Goal: Use online tool/utility

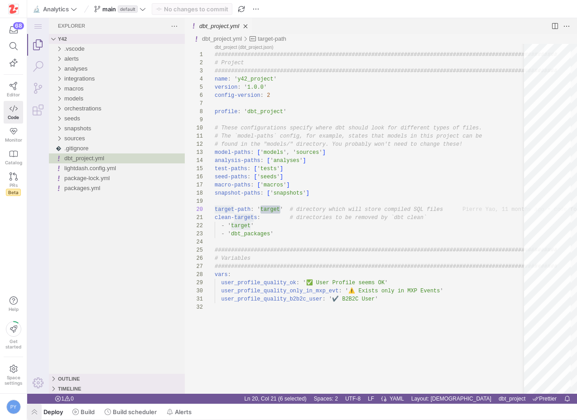
scroll to position [73, 66]
click at [35, 412] on span "button" at bounding box center [34, 411] width 14 height 15
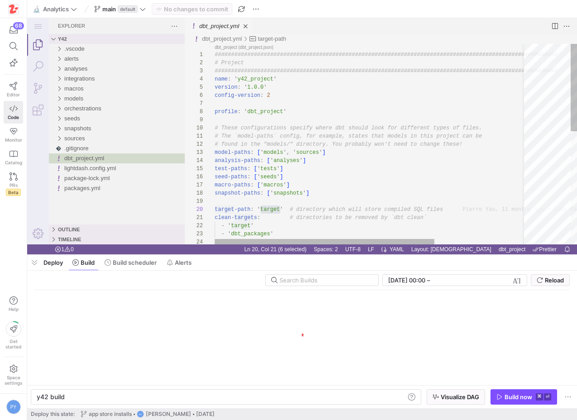
scroll to position [0, 27]
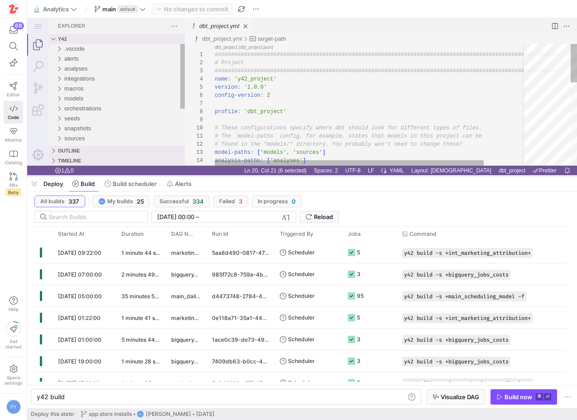
drag, startPoint x: 184, startPoint y: 255, endPoint x: 202, endPoint y: 176, distance: 81.0
click at [202, 176] on div at bounding box center [302, 176] width 550 height 4
